Goal: Task Accomplishment & Management: Use online tool/utility

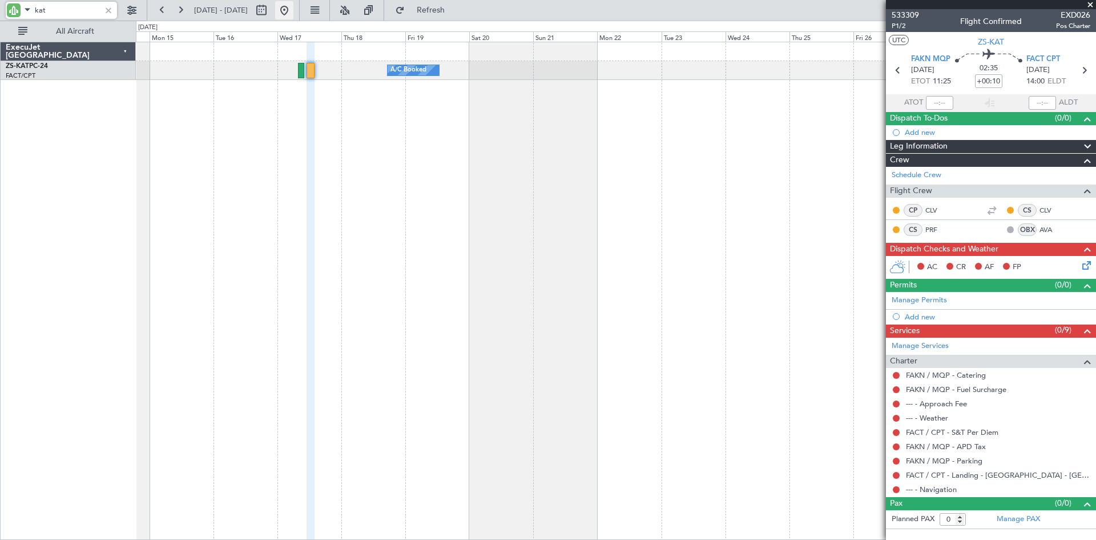
click at [293, 7] on button at bounding box center [284, 10] width 18 height 18
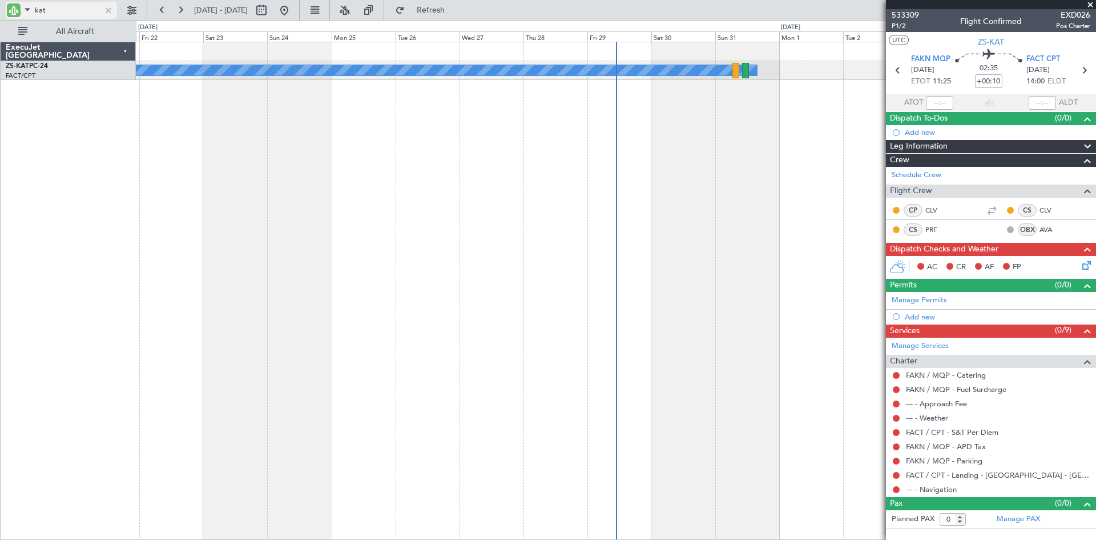
click at [70, 7] on input "kat" at bounding box center [68, 10] width 66 height 17
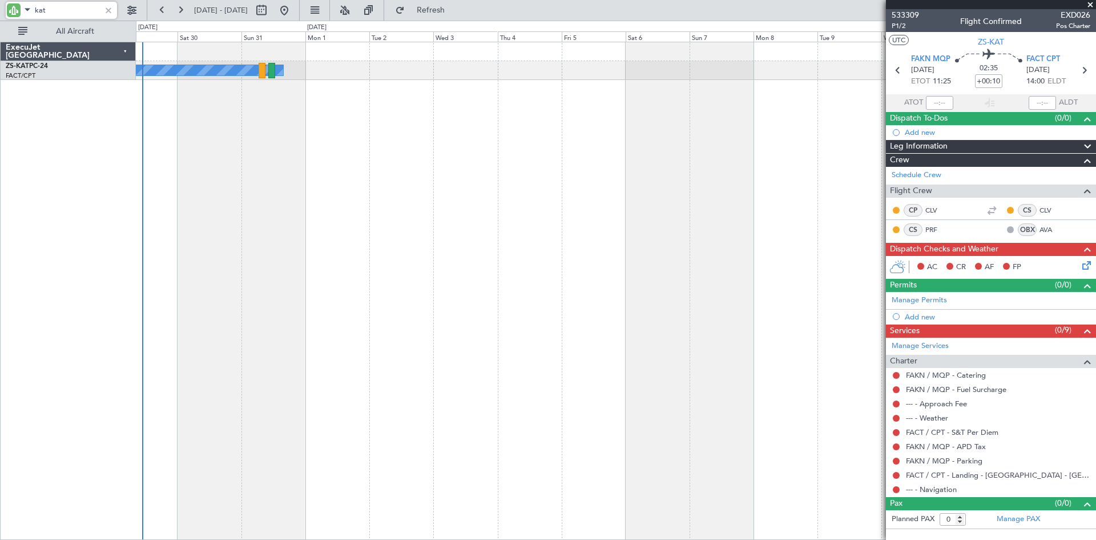
click at [274, 234] on div "A/C Unavailable" at bounding box center [616, 291] width 960 height 498
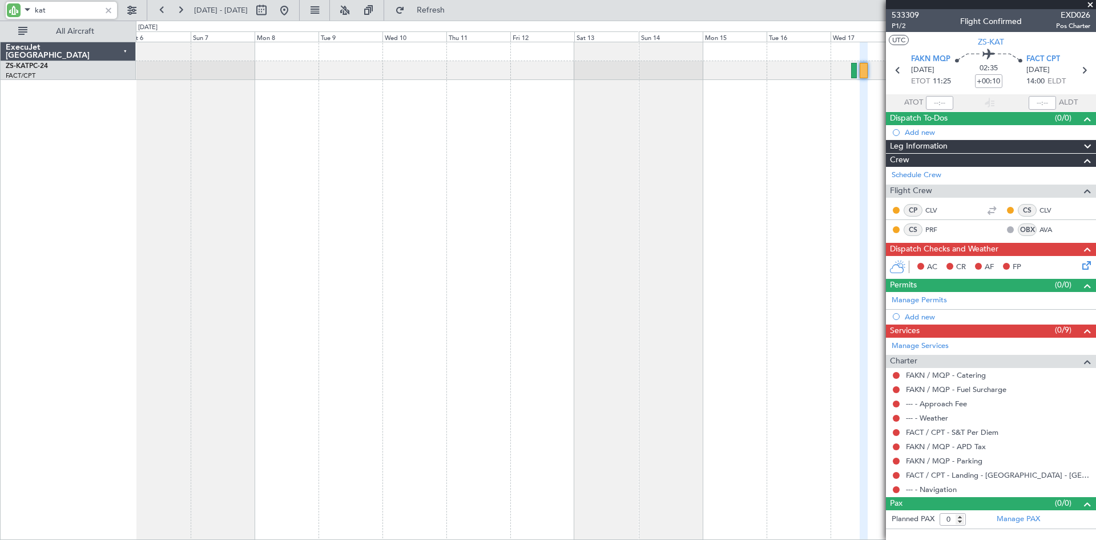
click at [242, 238] on div "A/C Booked" at bounding box center [616, 291] width 960 height 498
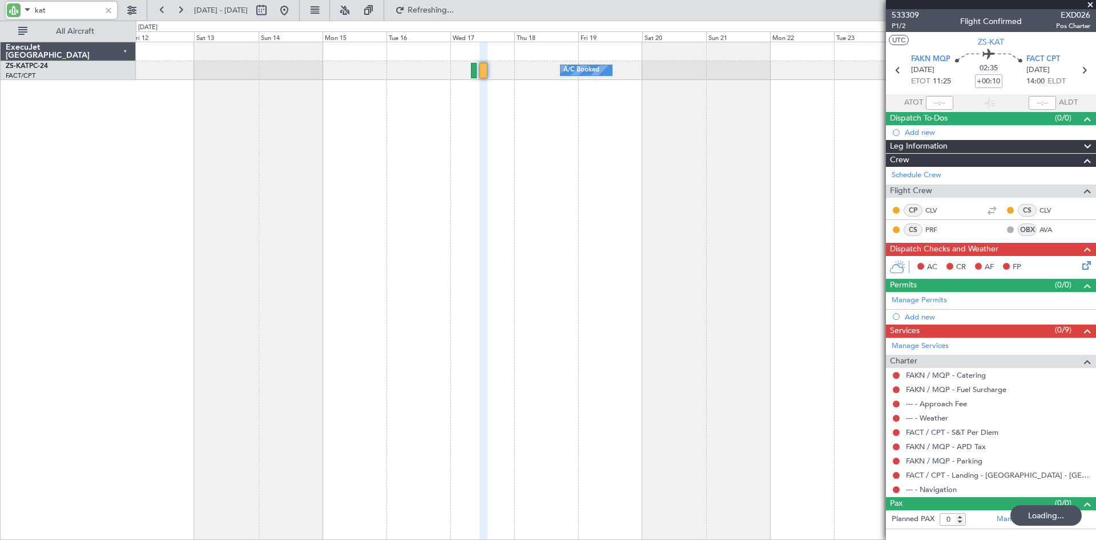
click at [428, 250] on div "A/C Booked" at bounding box center [616, 291] width 960 height 498
click at [73, 14] on input "kat" at bounding box center [68, 10] width 66 height 17
type input "k"
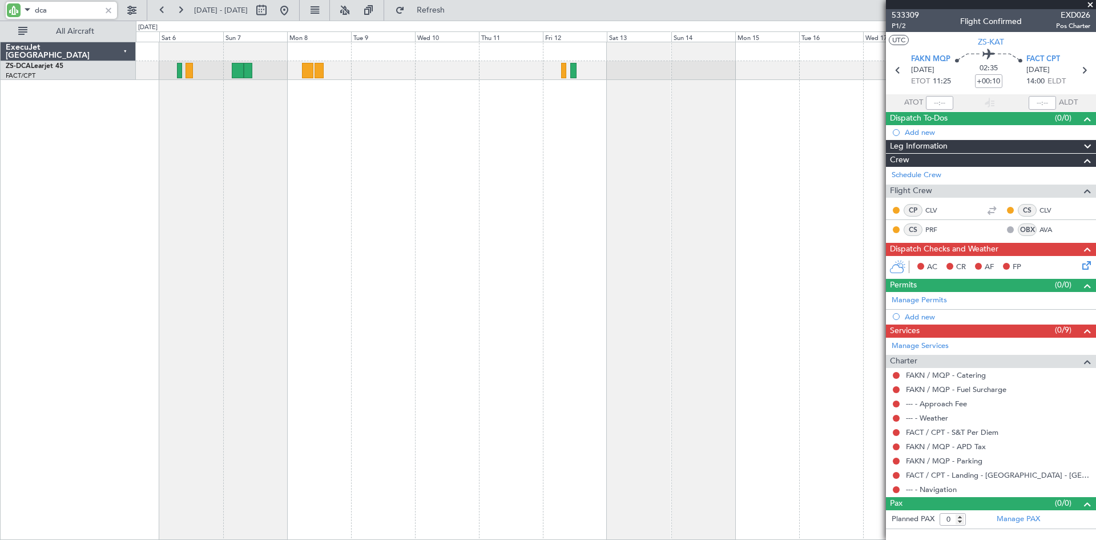
click at [701, 132] on div at bounding box center [616, 291] width 960 height 498
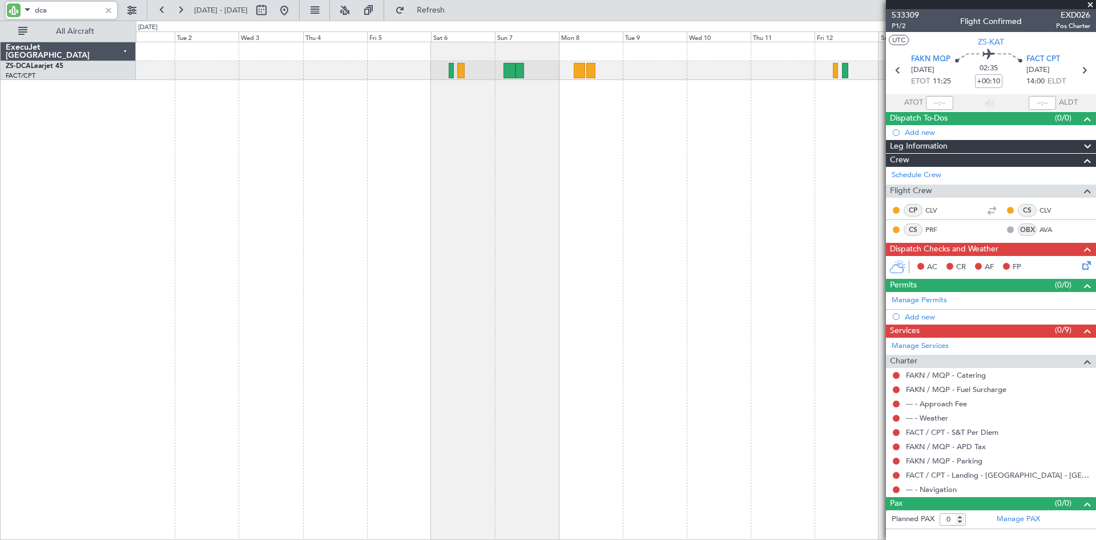
click at [722, 141] on div "A/C Booked" at bounding box center [616, 291] width 960 height 498
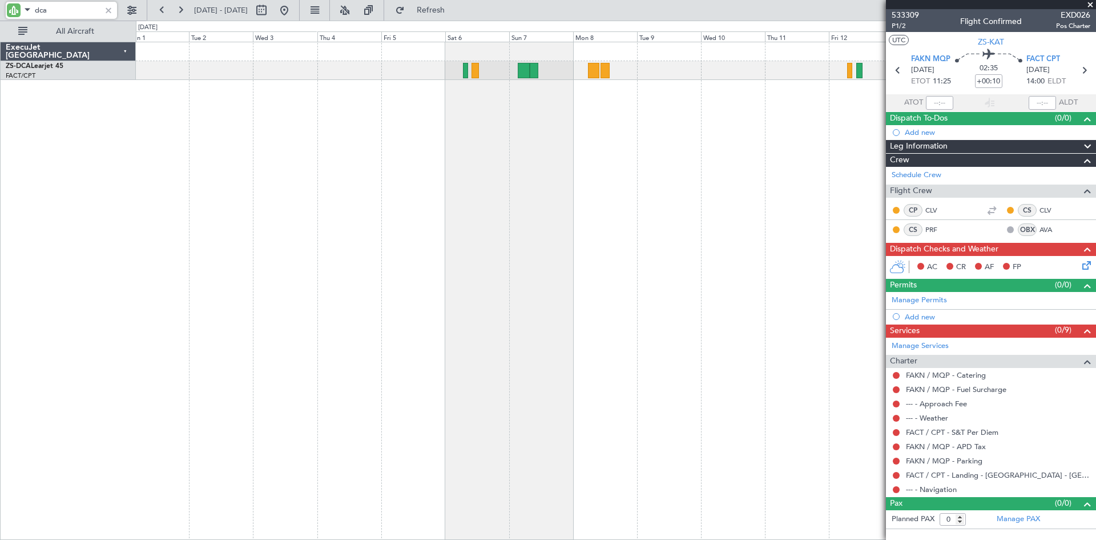
type input "dca"
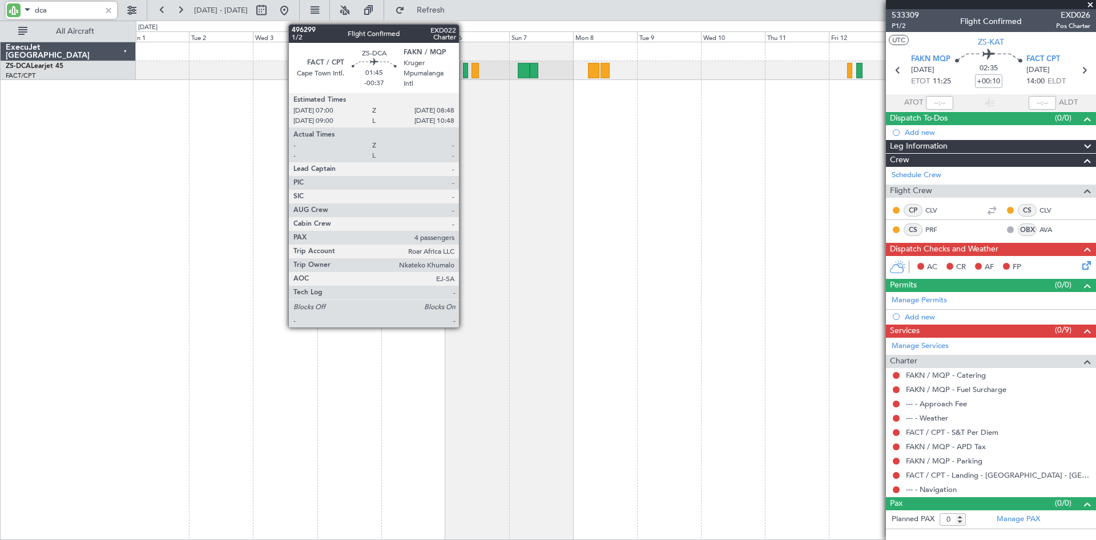
click at [464, 67] on div at bounding box center [465, 70] width 5 height 15
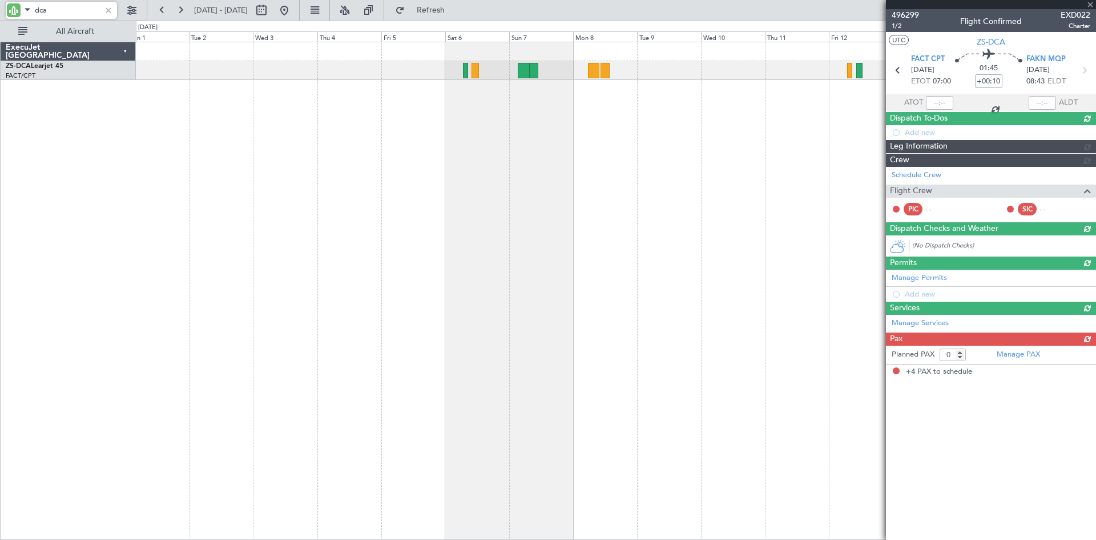
type input "-00:37"
type input "4"
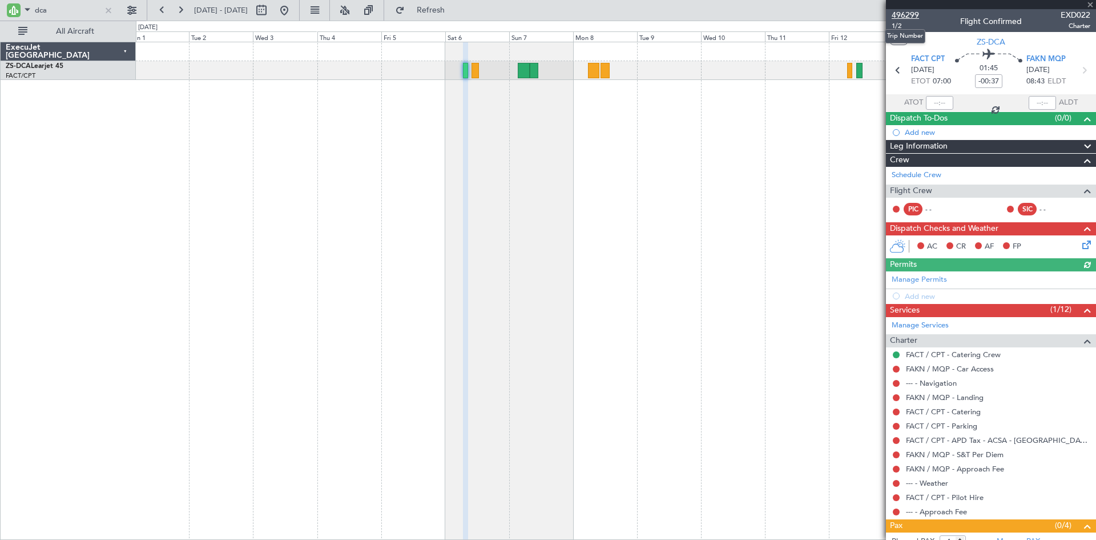
click at [900, 13] on span "496299" at bounding box center [905, 15] width 27 height 12
